Goal: Find specific page/section: Find specific page/section

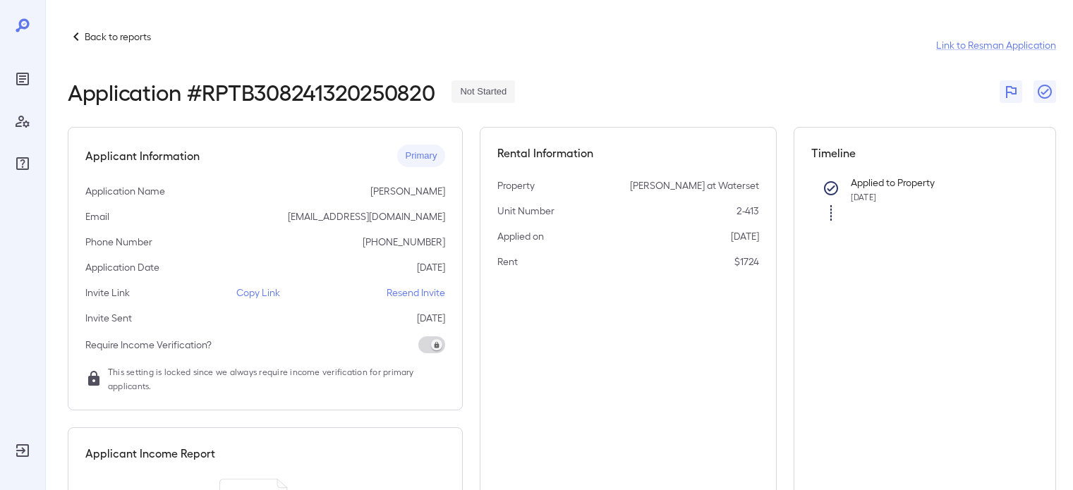
scroll to position [113, 0]
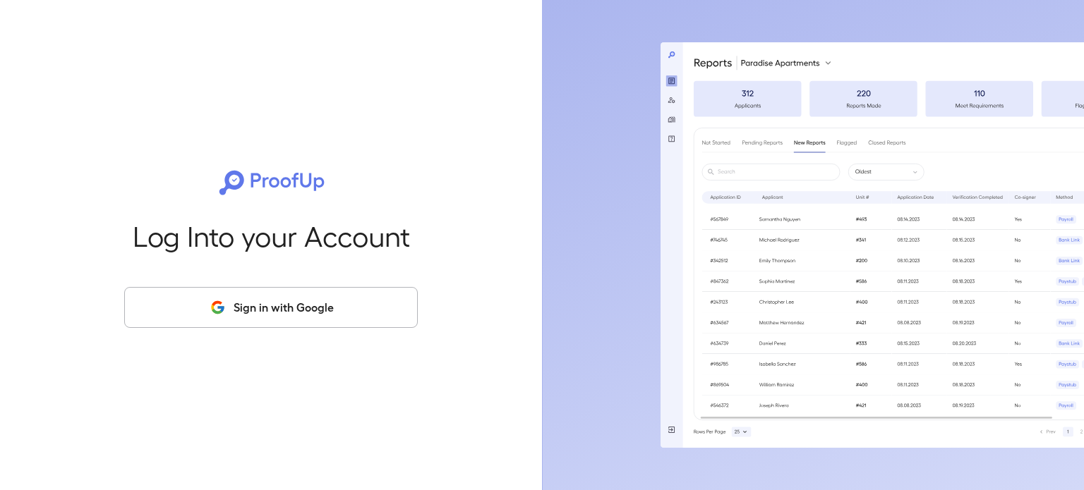
click at [175, 290] on button "Sign in with Google" at bounding box center [271, 307] width 294 height 41
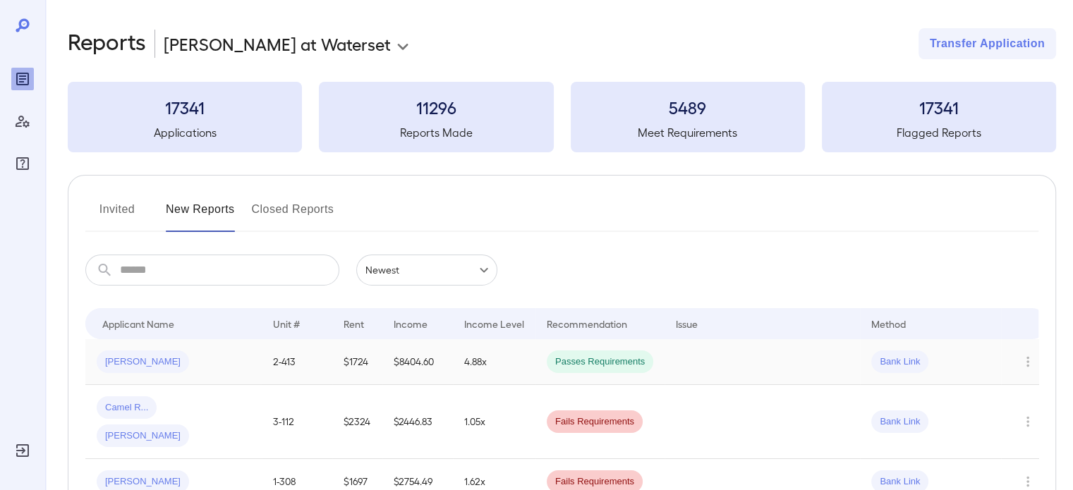
click at [123, 356] on span "[PERSON_NAME]" at bounding box center [143, 362] width 92 height 13
